Goal: Task Accomplishment & Management: Complete application form

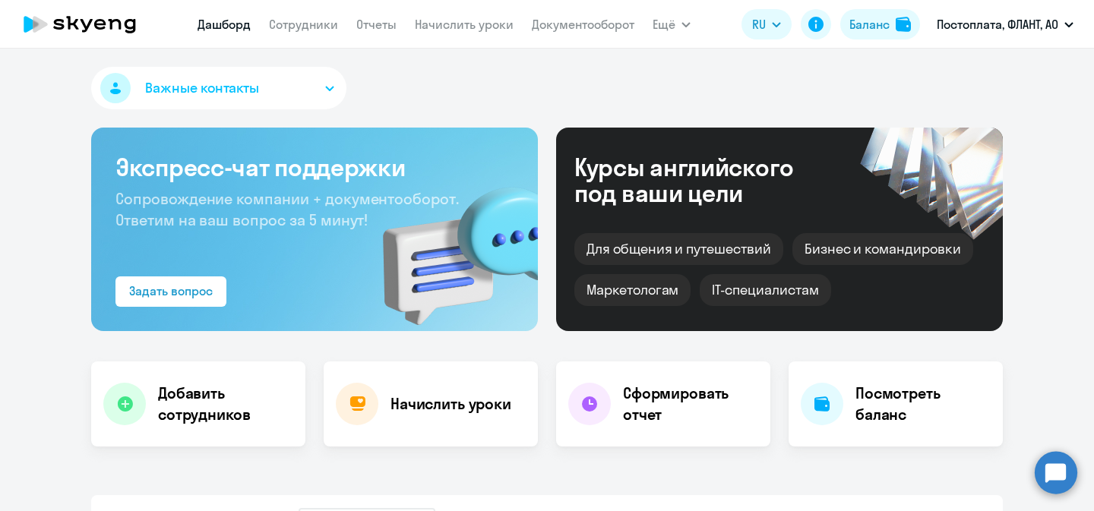
select select "30"
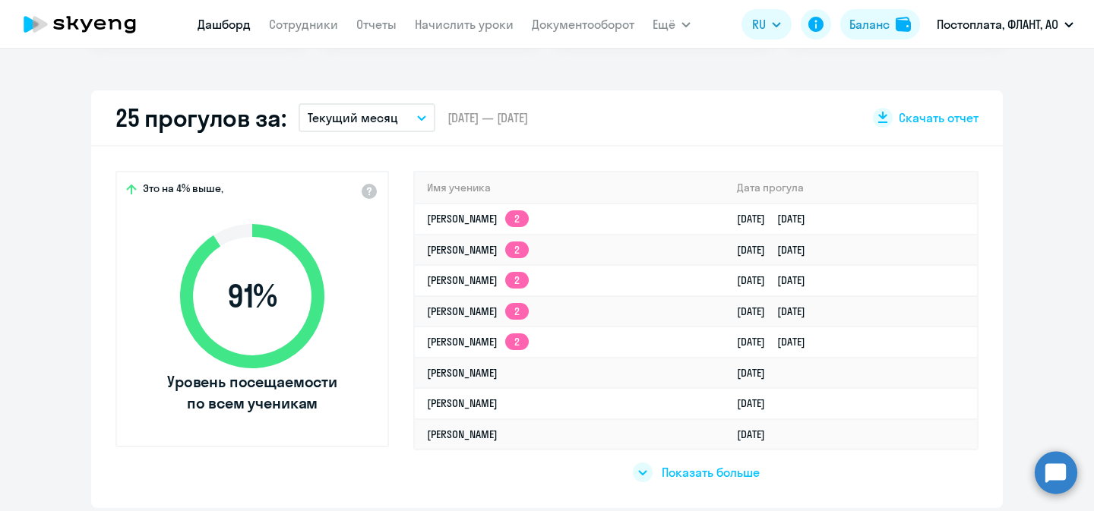
scroll to position [408, 0]
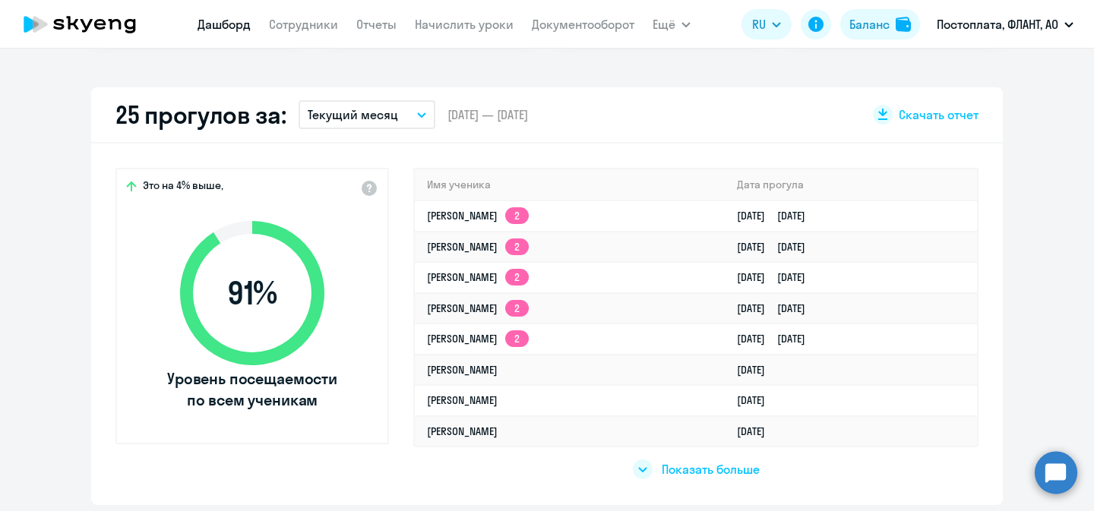
click at [310, 35] on nav "[PERSON_NAME] Отчеты Начислить уроки Документооборот" at bounding box center [416, 24] width 437 height 30
click at [325, 30] on link "Сотрудники" at bounding box center [303, 24] width 69 height 15
select select "30"
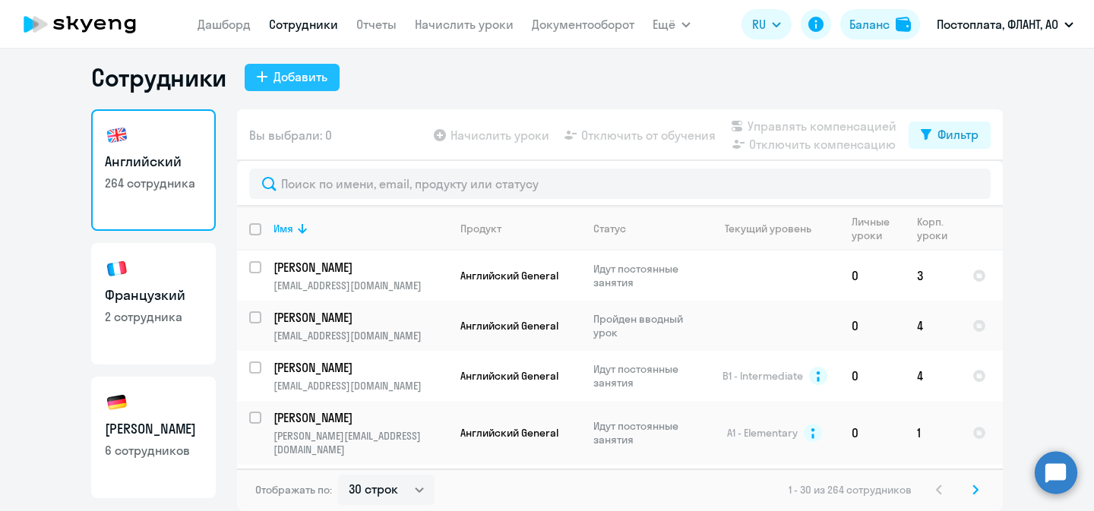
click at [301, 86] on div "Добавить" at bounding box center [301, 77] width 54 height 18
select select "english_adult_not_native_speaker"
select select "3"
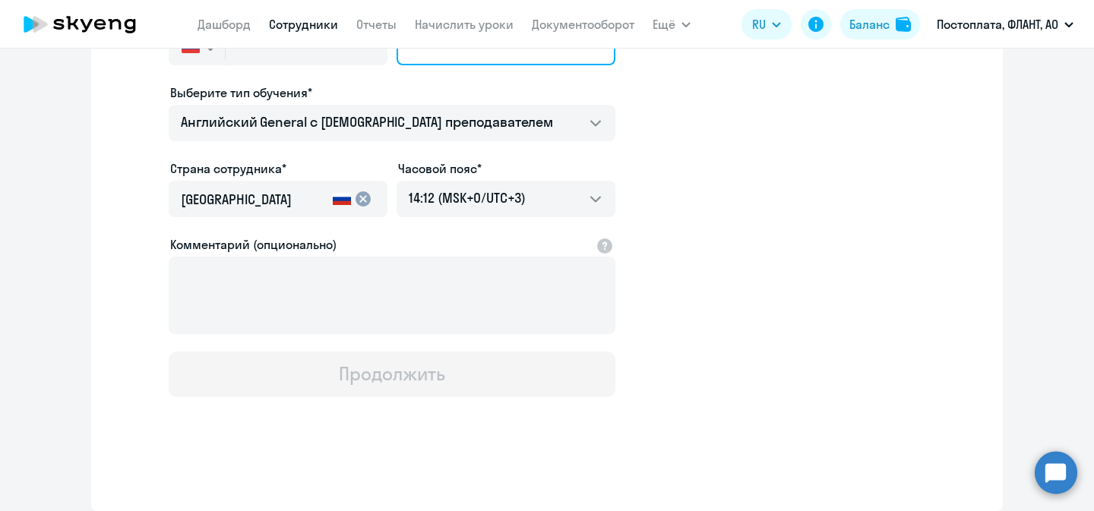
click at [464, 65] on input "Личный e-mail сотрудника*" at bounding box center [506, 47] width 219 height 36
paste input "[EMAIL_ADDRESS][DOMAIN_NAME]"
type input "[EMAIL_ADDRESS][DOMAIN_NAME]"
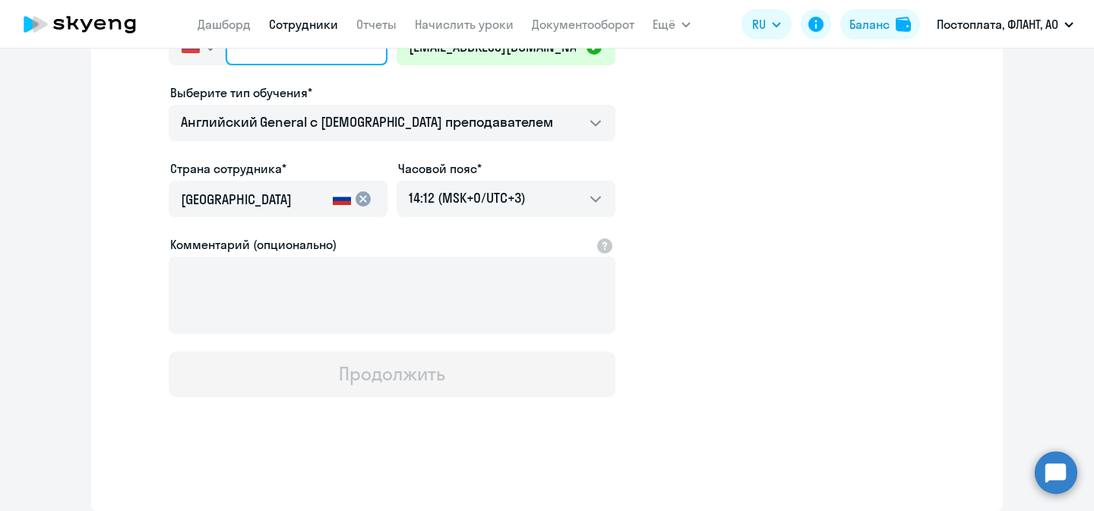
click at [283, 65] on input "text" at bounding box center [307, 47] width 162 height 36
paste input "[PHONE_NUMBER]"
click at [254, 65] on input "[PHONE_NUMBER]" at bounding box center [307, 47] width 162 height 36
type input "[PHONE_NUMBER]"
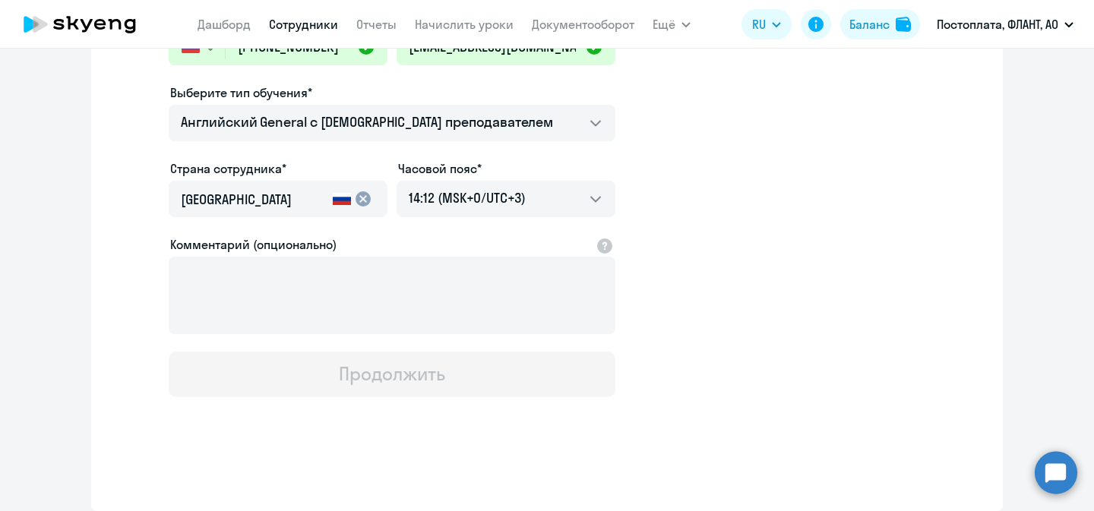
paste input "[PERSON_NAME]"
type input "[PERSON_NAME]"
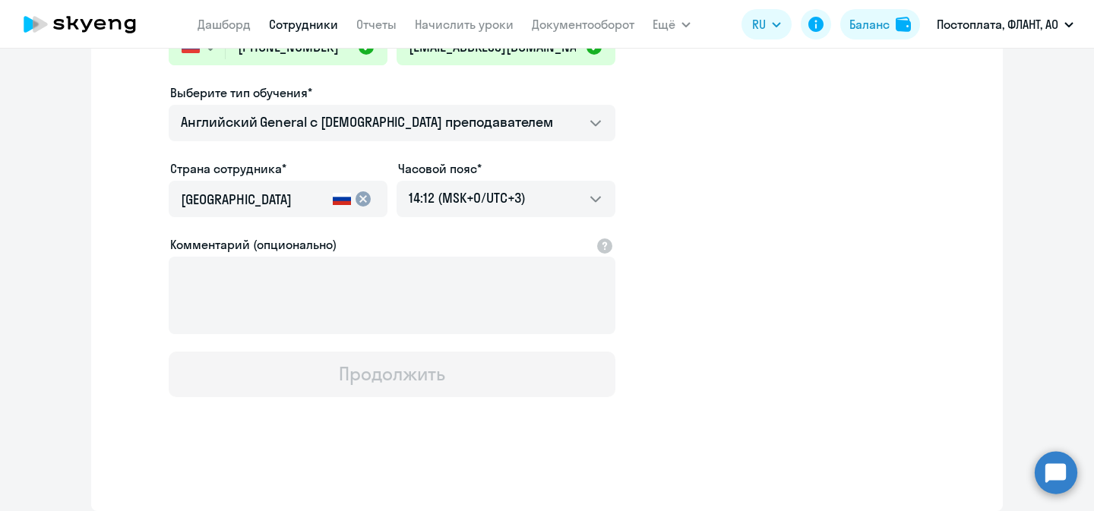
paste input "[PERSON_NAME]"
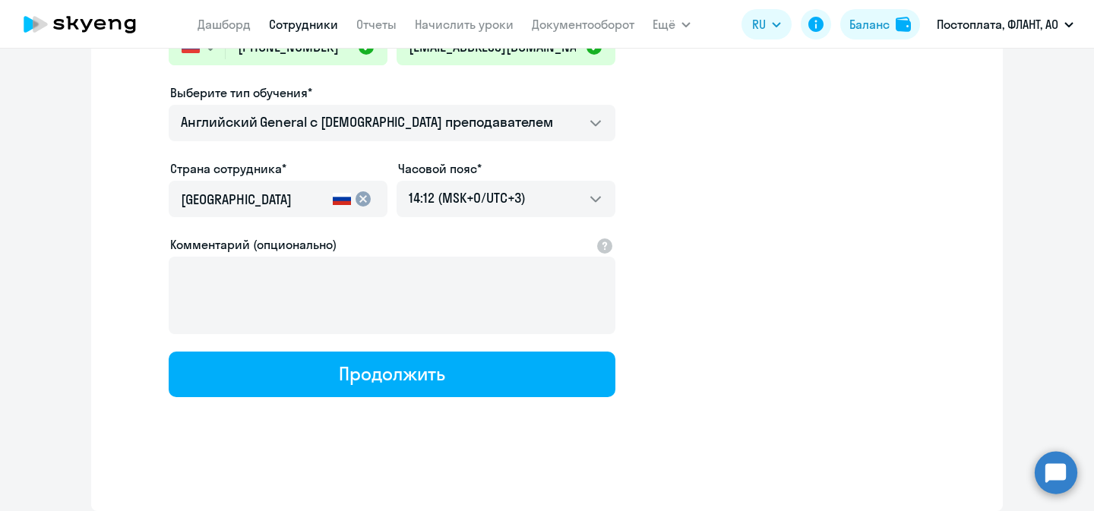
type input "[PERSON_NAME]"
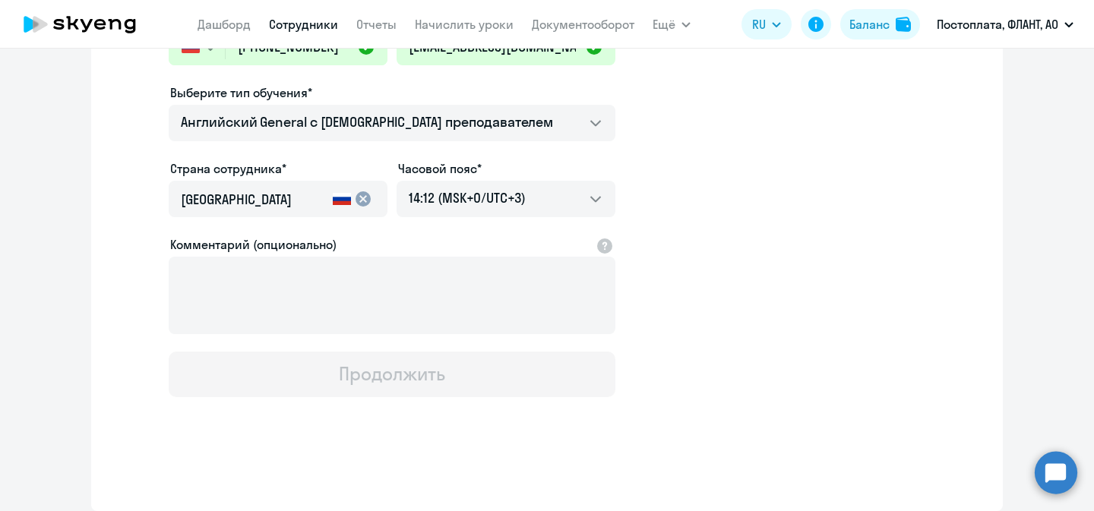
paste input "рьямМа"
drag, startPoint x: 246, startPoint y: 181, endPoint x: 165, endPoint y: 178, distance: 81.4
type input "[PERSON_NAME]"
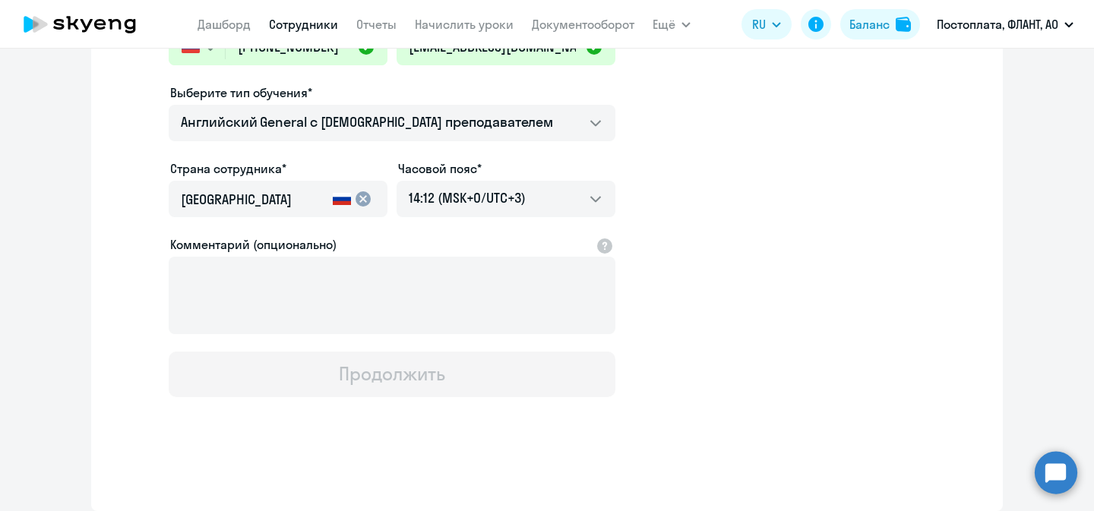
paste input "[PERSON_NAME]"
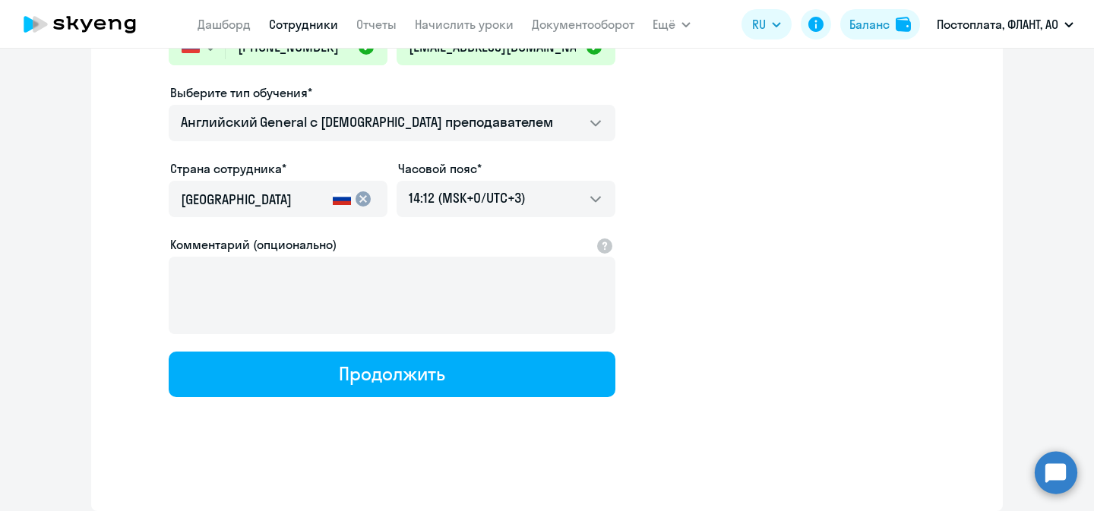
type input "[PERSON_NAME]"
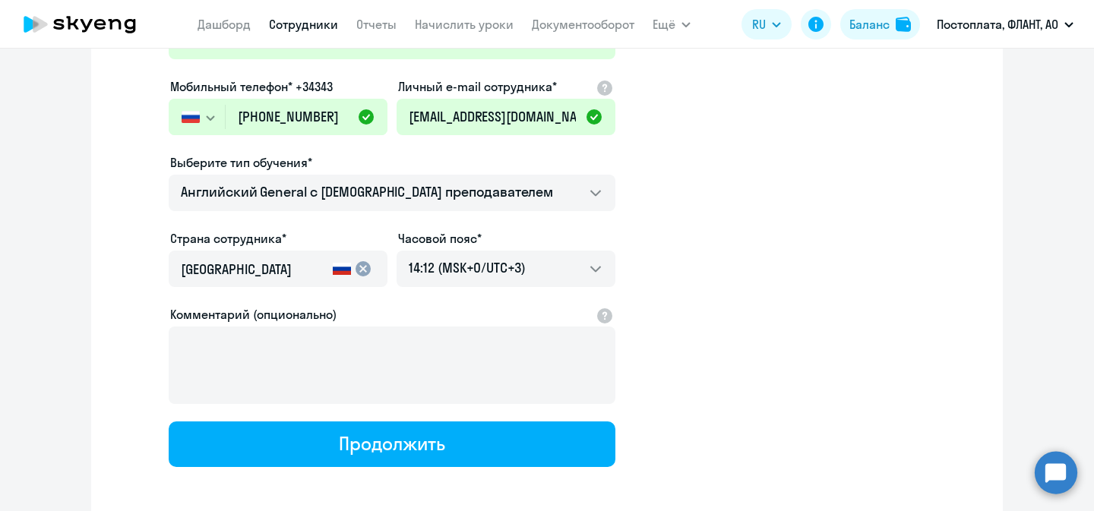
scroll to position [222, 0]
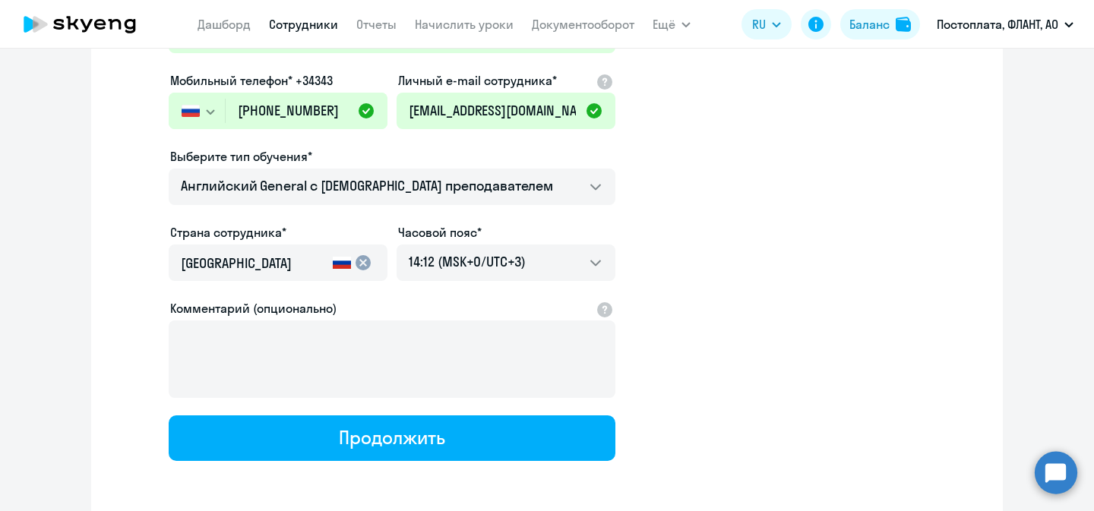
type input "[PERSON_NAME]"
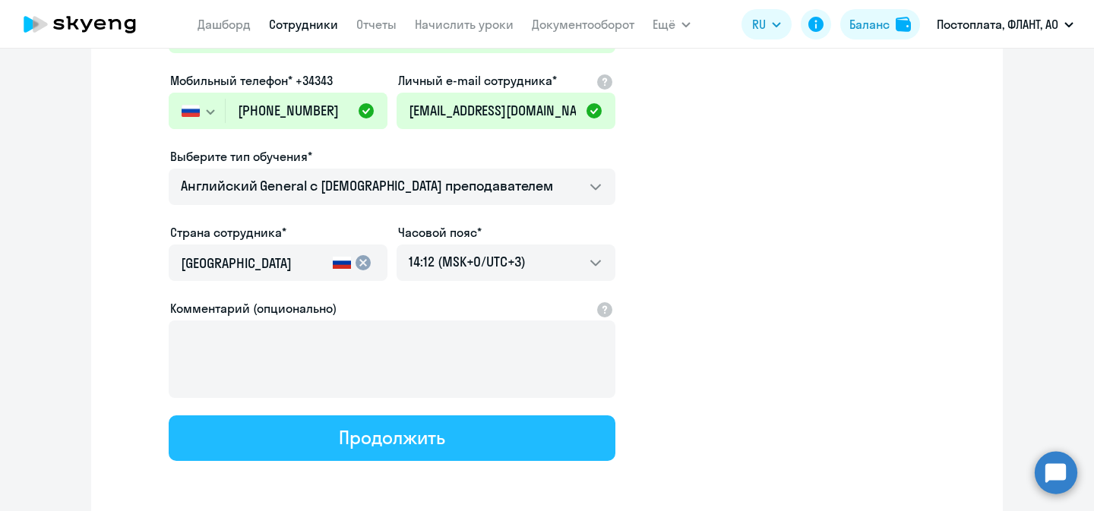
click at [426, 429] on div "Продолжить" at bounding box center [392, 438] width 106 height 24
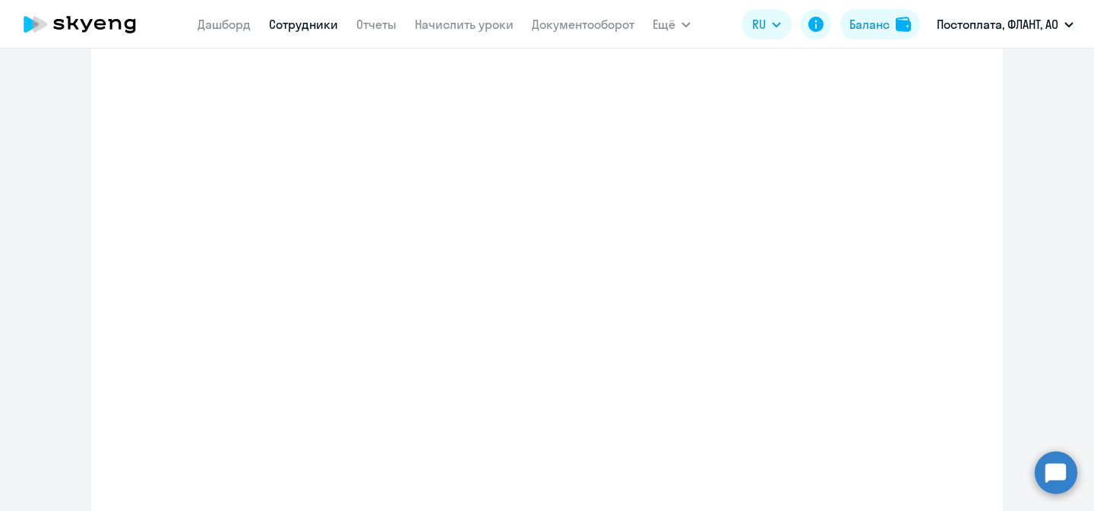
select select "english_adult_not_native_speaker"
select select "3"
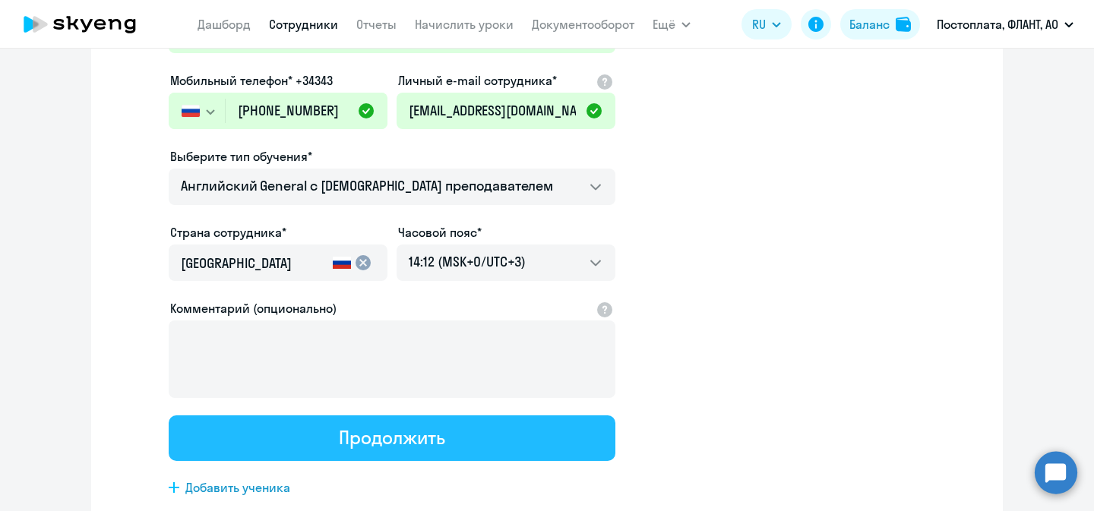
scroll to position [0, 0]
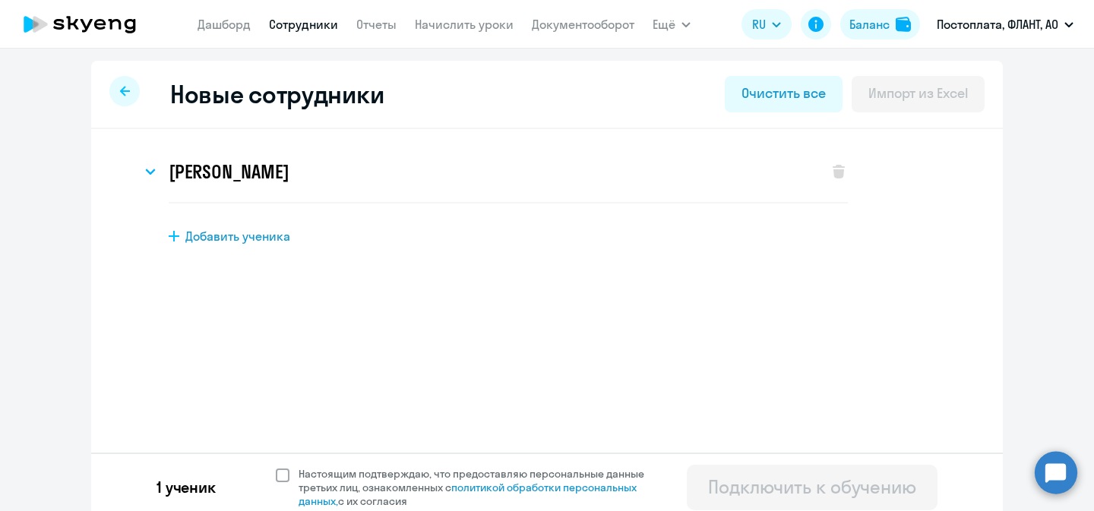
click at [280, 479] on span at bounding box center [283, 476] width 14 height 14
click at [276, 467] on input "Настоящим подтверждаю, что предоставляю персональные данные третьих лиц, ознако…" at bounding box center [275, 467] width 1 height 1
checkbox input "true"
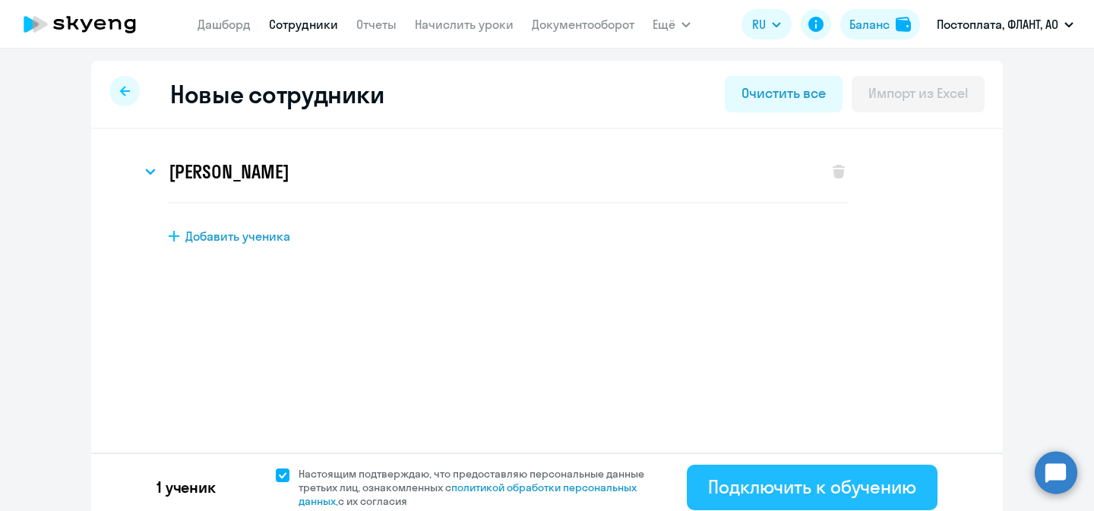
click at [809, 476] on div "Подключить к обучению" at bounding box center [812, 487] width 208 height 24
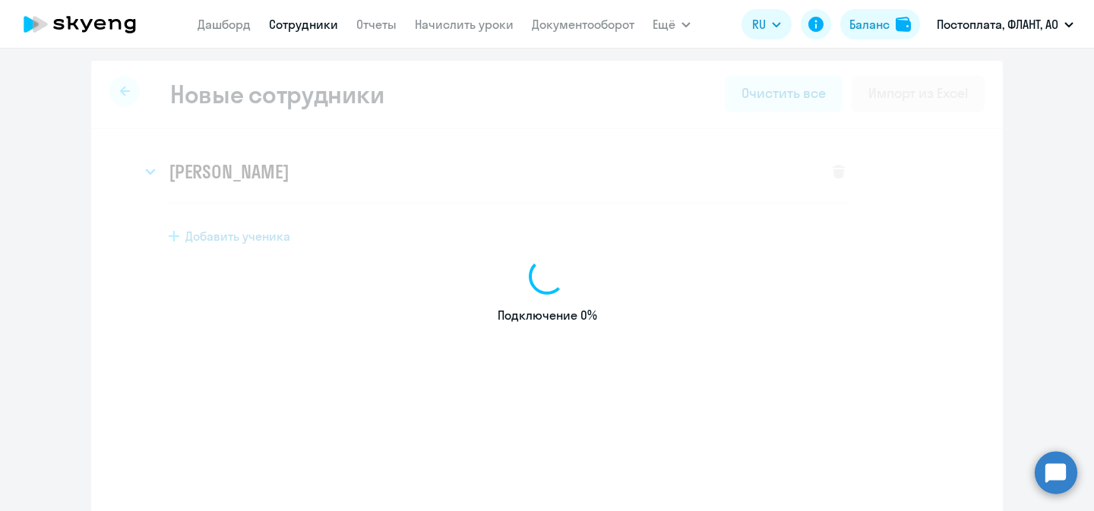
select select "english_adult_not_native_speaker"
select select "3"
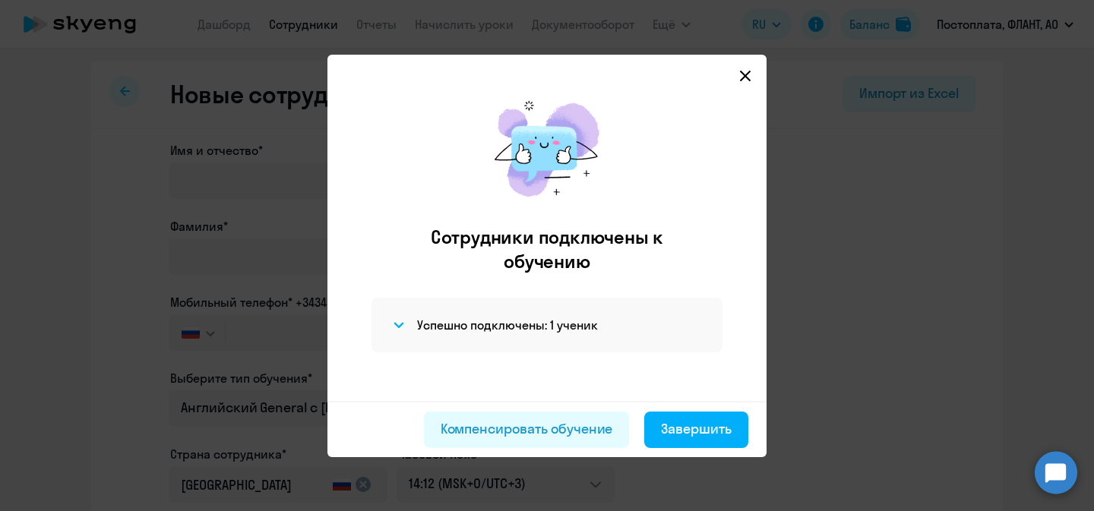
click at [663, 432] on div "Завершить" at bounding box center [696, 429] width 71 height 20
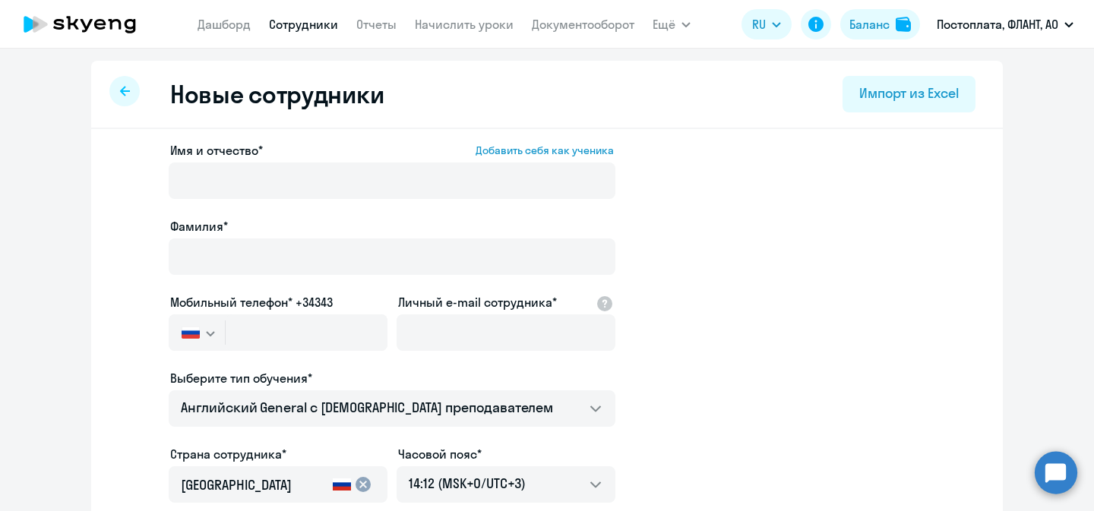
select select "30"
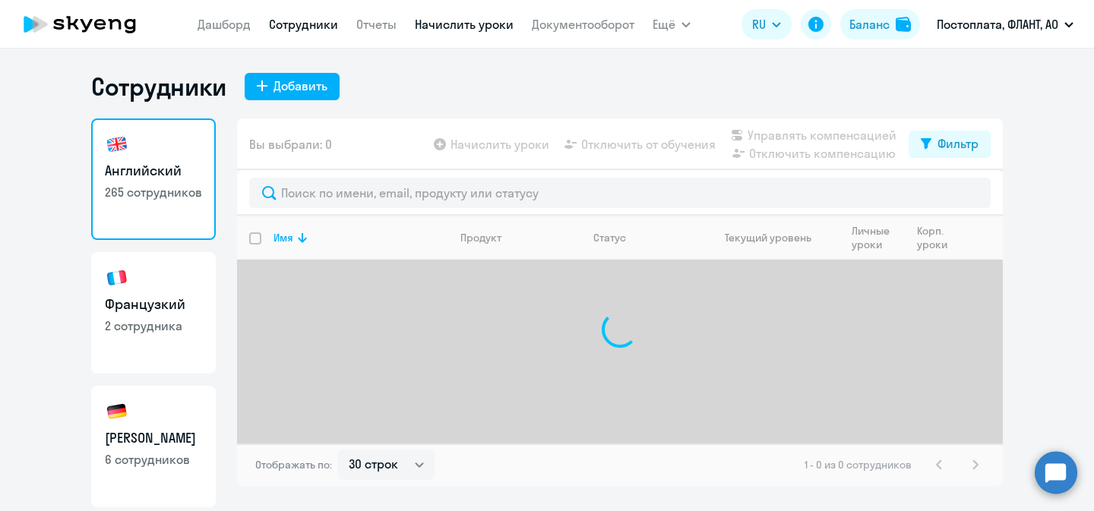
click at [441, 21] on link "Начислить уроки" at bounding box center [464, 24] width 99 height 15
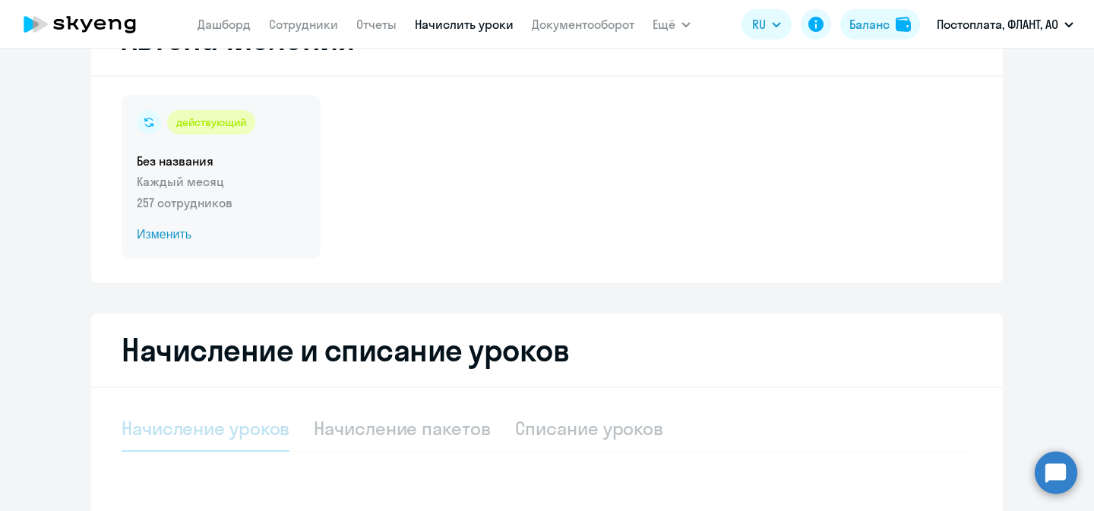
select select "10"
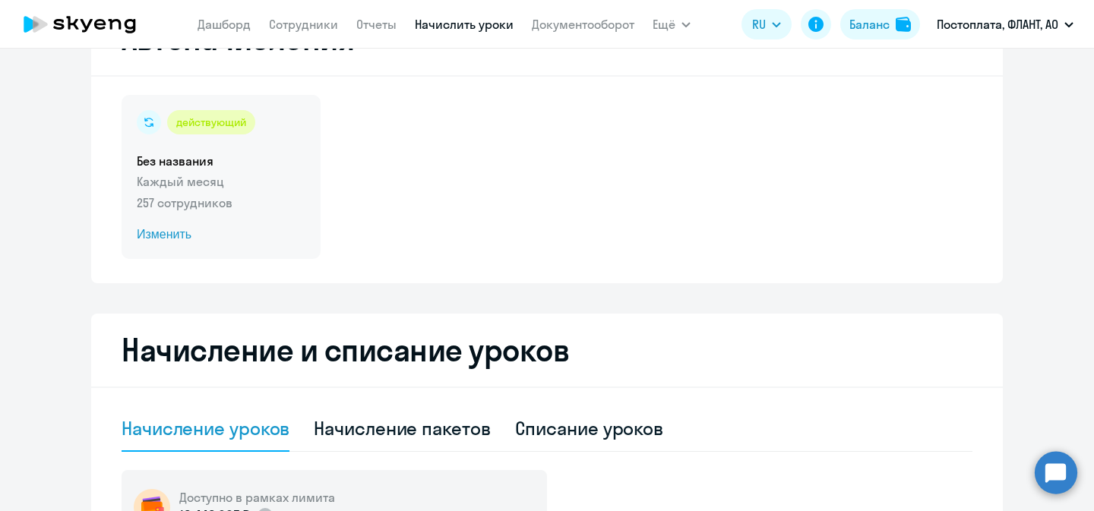
click at [265, 177] on p "Каждый месяц" at bounding box center [221, 182] width 169 height 18
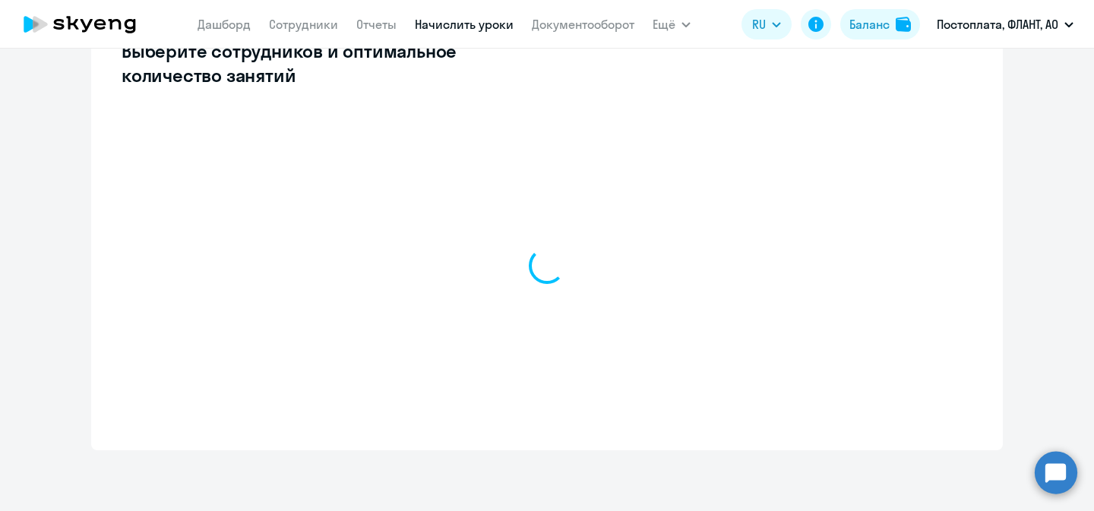
select select "10"
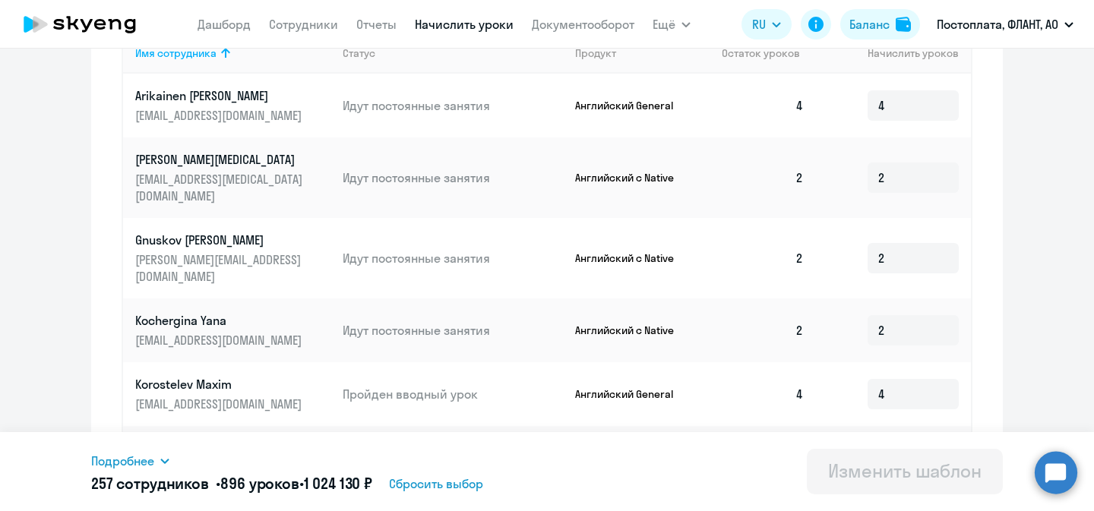
scroll to position [469, 0]
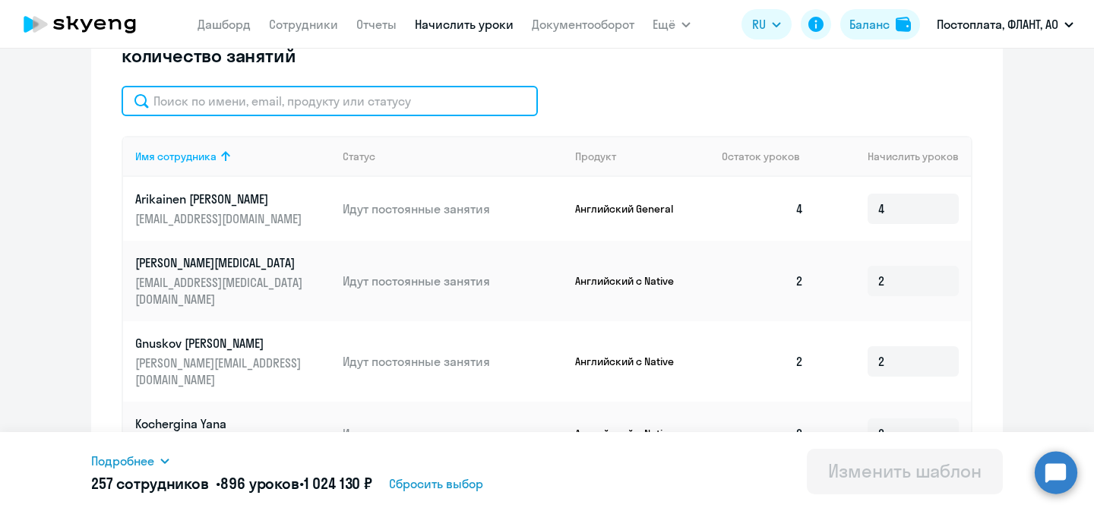
click at [305, 103] on input "text" at bounding box center [330, 101] width 416 height 30
type input "ifvb"
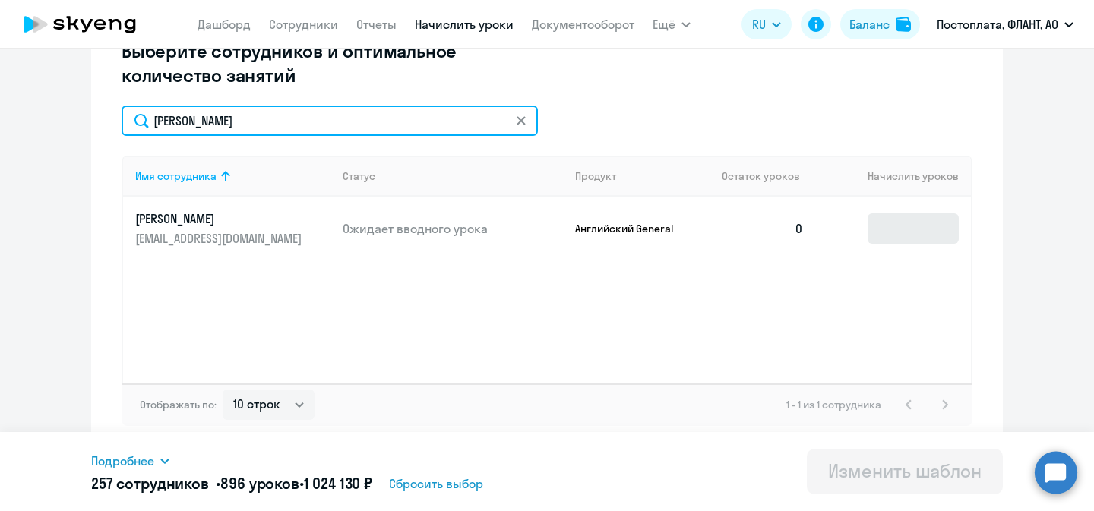
type input "[PERSON_NAME]"
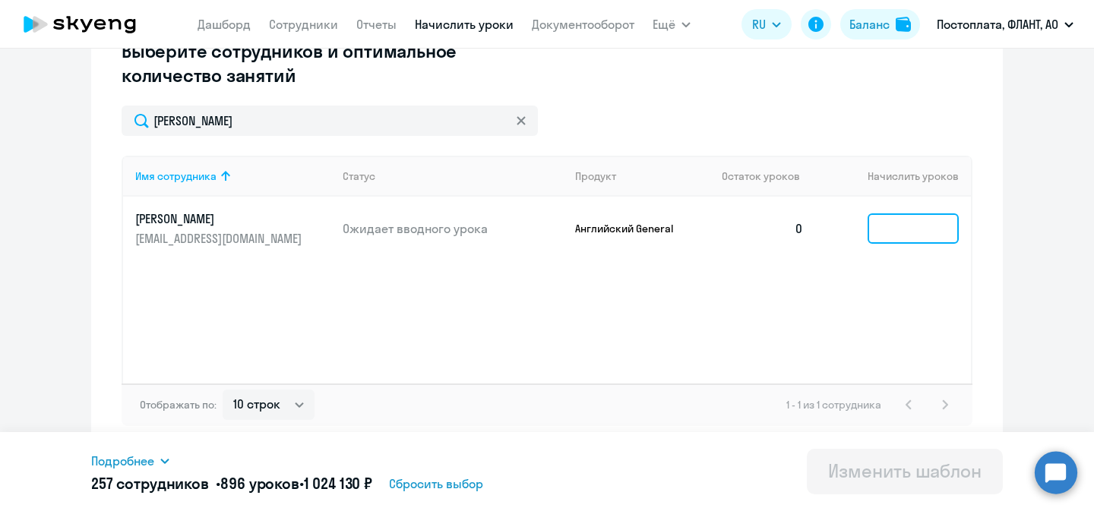
click at [898, 228] on input at bounding box center [913, 229] width 91 height 30
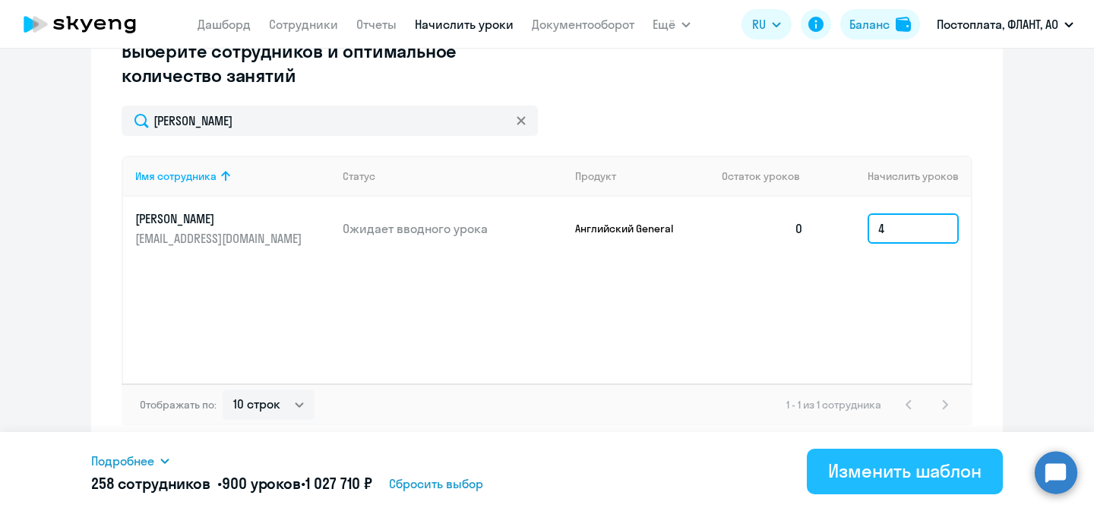
type input "4"
click at [914, 467] on div "Изменить шаблон" at bounding box center [905, 471] width 154 height 24
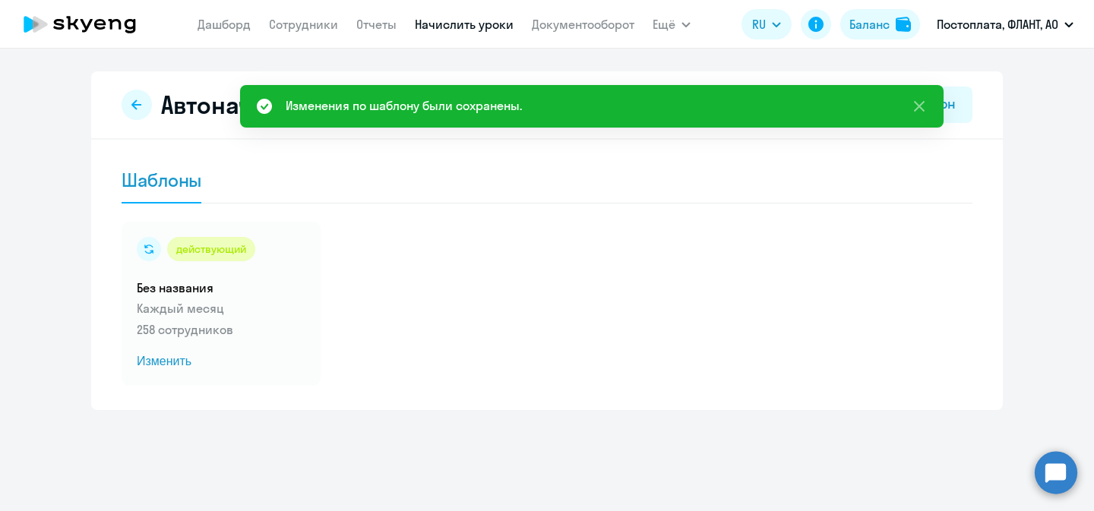
click at [122, 101] on ds-button at bounding box center [137, 105] width 30 height 30
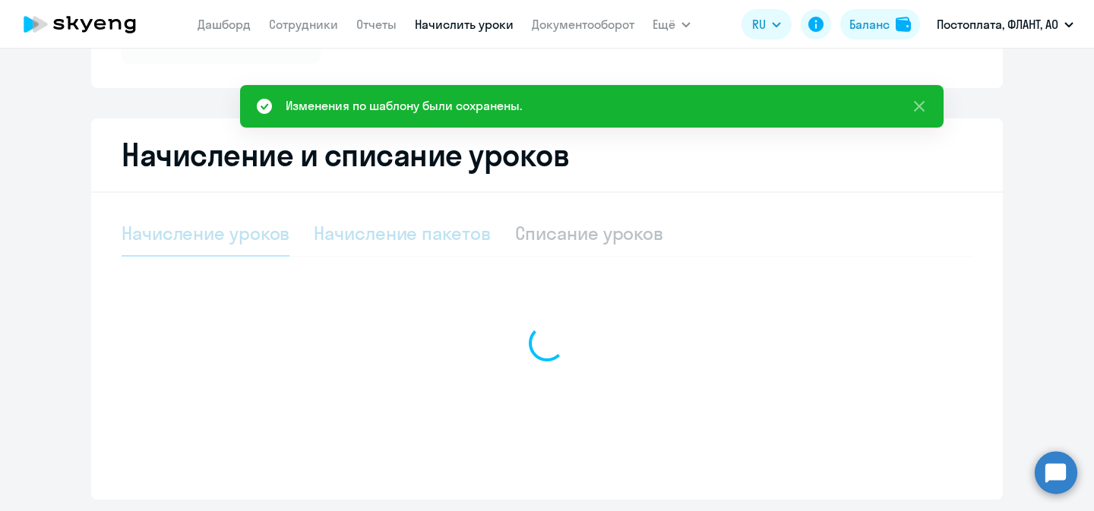
select select "10"
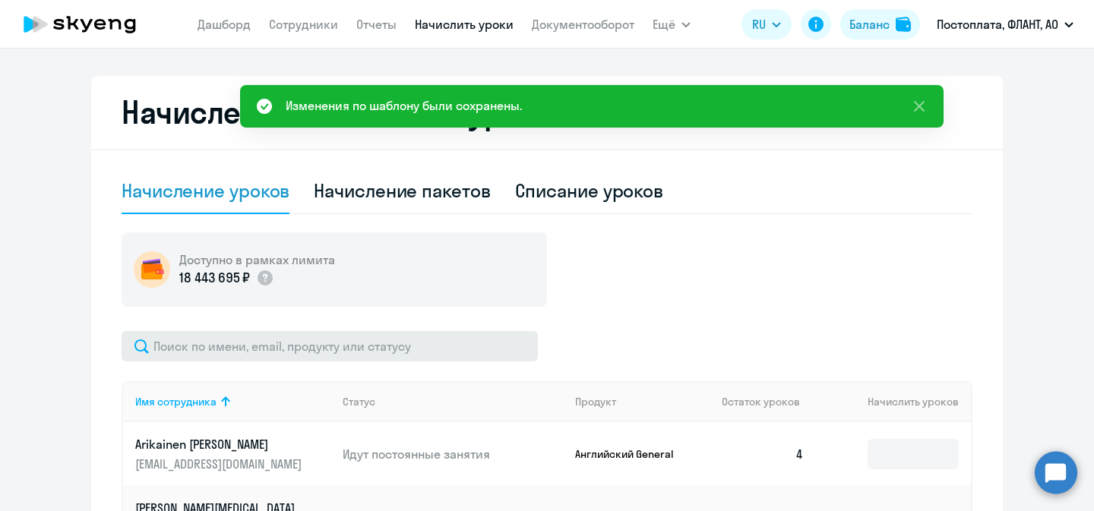
scroll to position [308, 0]
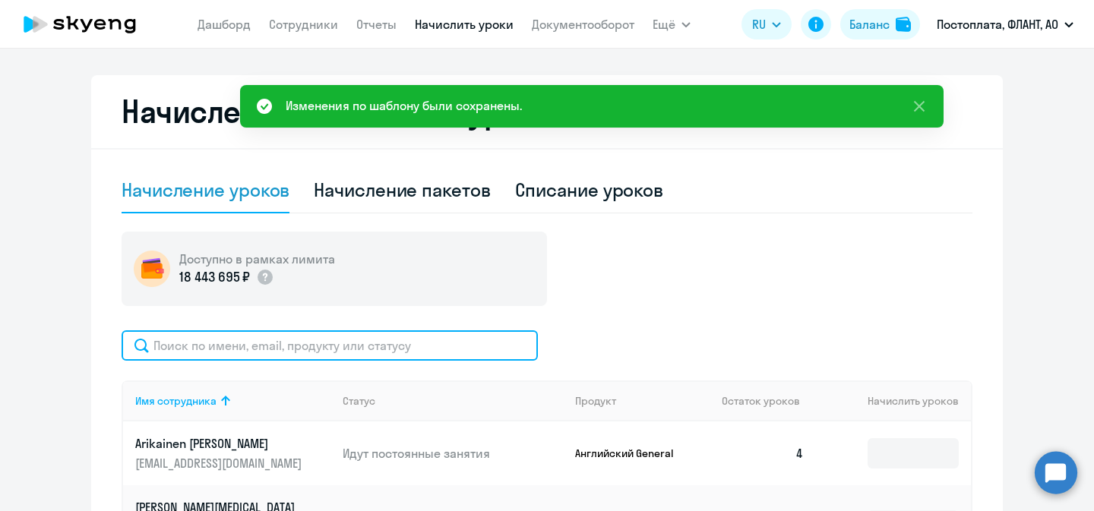
click at [394, 350] on input "text" at bounding box center [330, 346] width 416 height 30
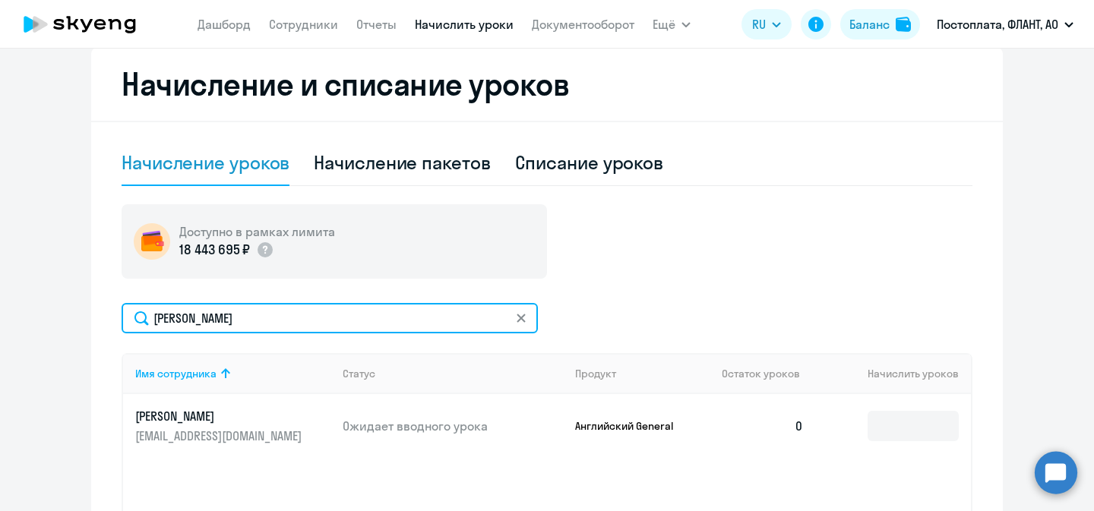
scroll to position [337, 0]
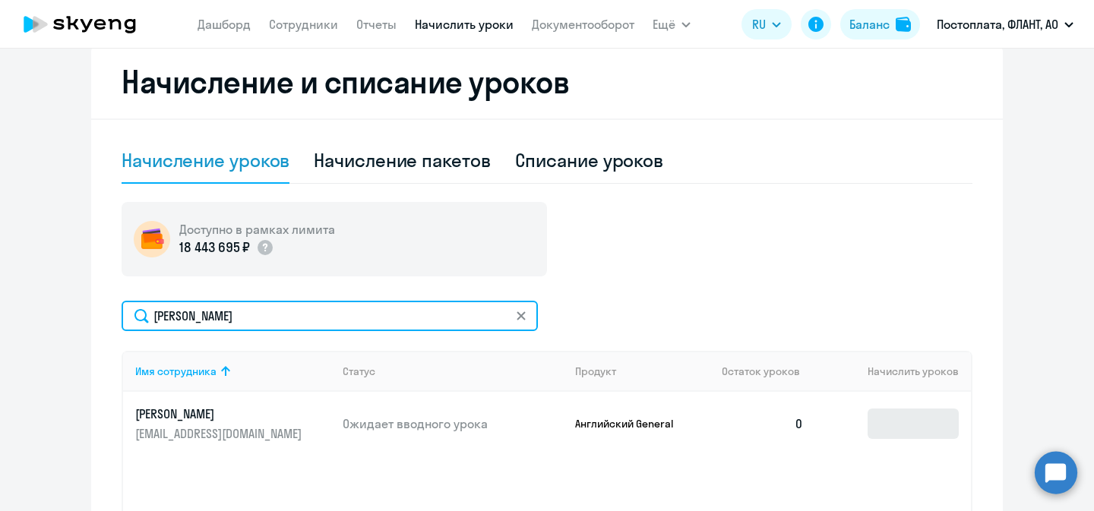
type input "[PERSON_NAME]"
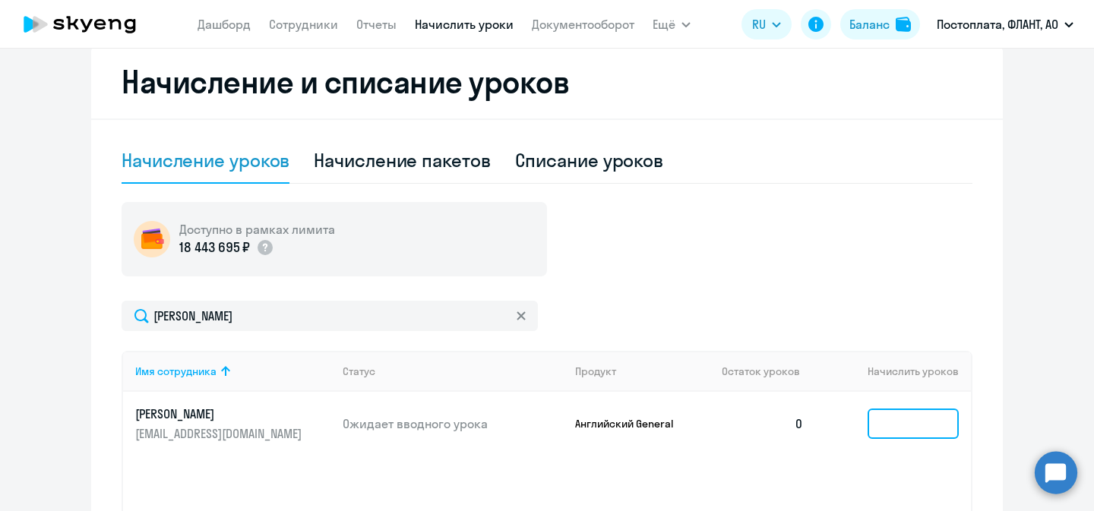
click at [885, 409] on input at bounding box center [913, 424] width 91 height 30
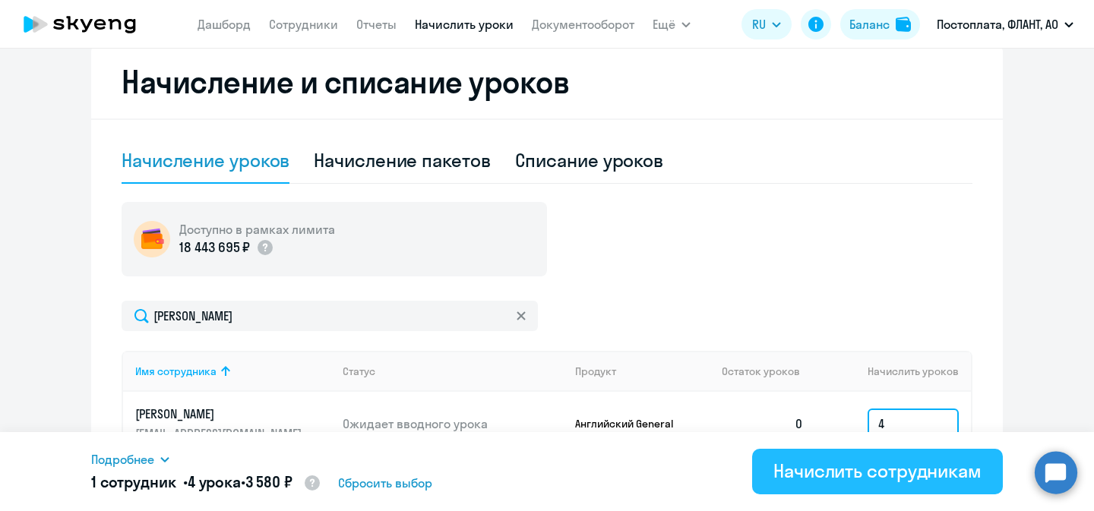
type input "4"
click at [869, 483] on div "Начислить сотрудникам" at bounding box center [878, 471] width 208 height 24
